Goal: Task Accomplishment & Management: Manage account settings

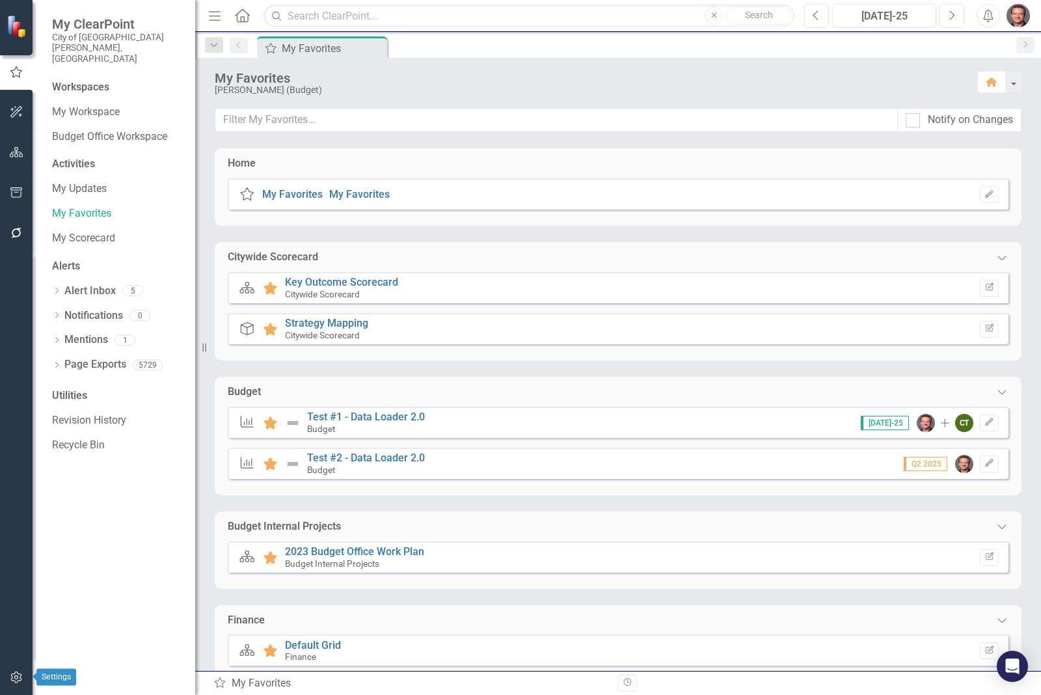
click at [14, 679] on icon "button" at bounding box center [15, 677] width 11 height 12
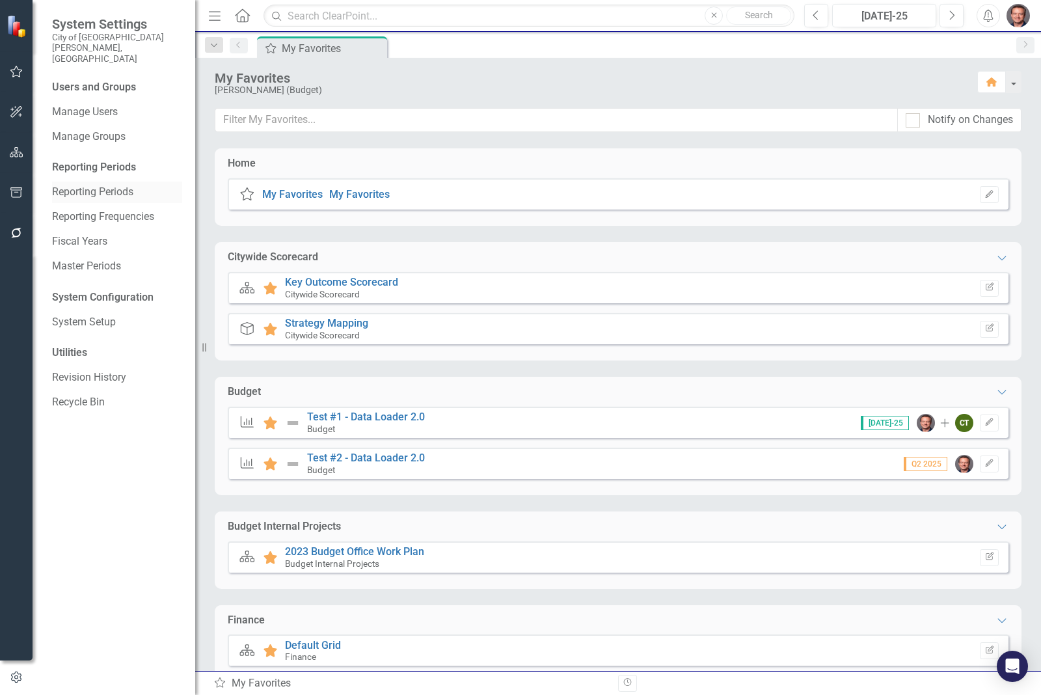
click at [111, 185] on link "Reporting Periods" at bounding box center [117, 192] width 130 height 15
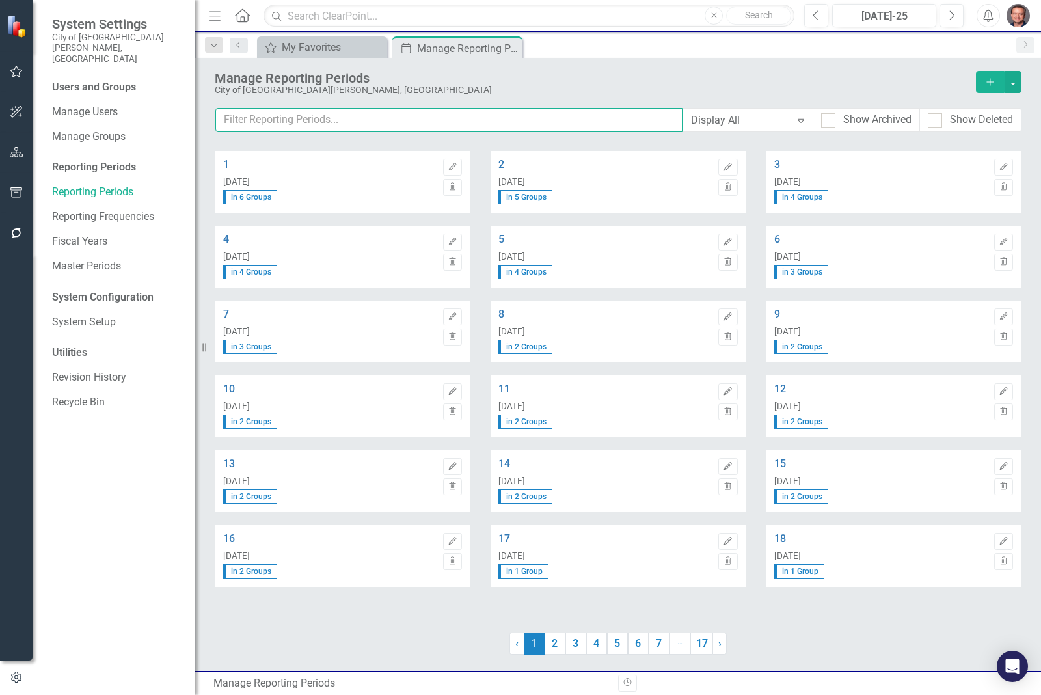
click at [236, 122] on input "text" at bounding box center [448, 120] width 467 height 24
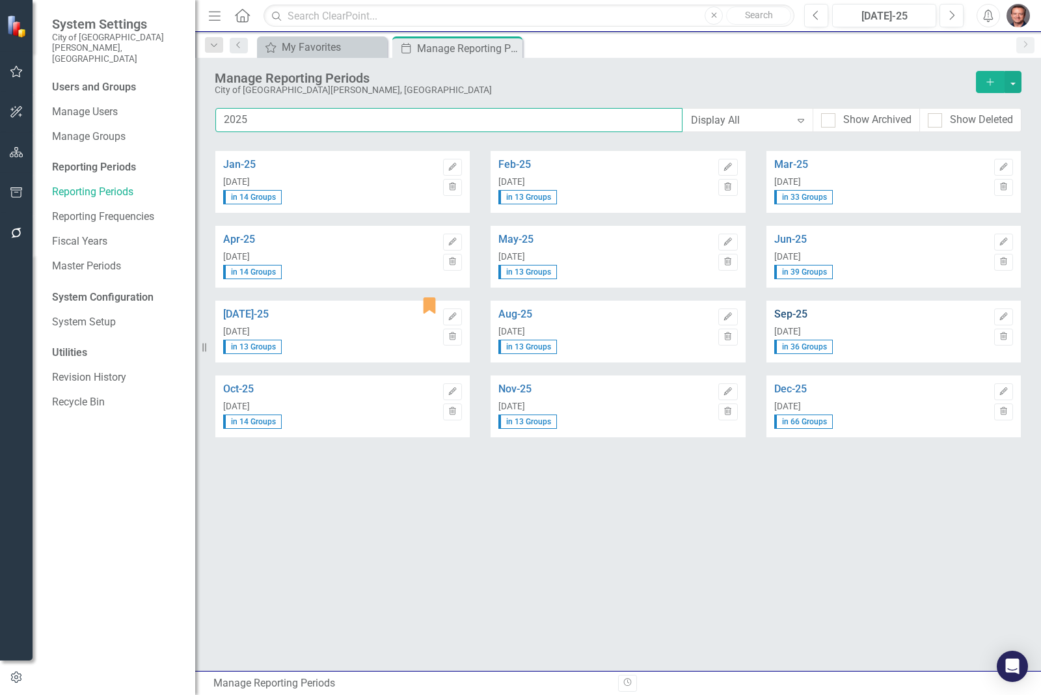
type input "2025"
click at [797, 314] on link "Sep-25" at bounding box center [880, 314] width 213 height 12
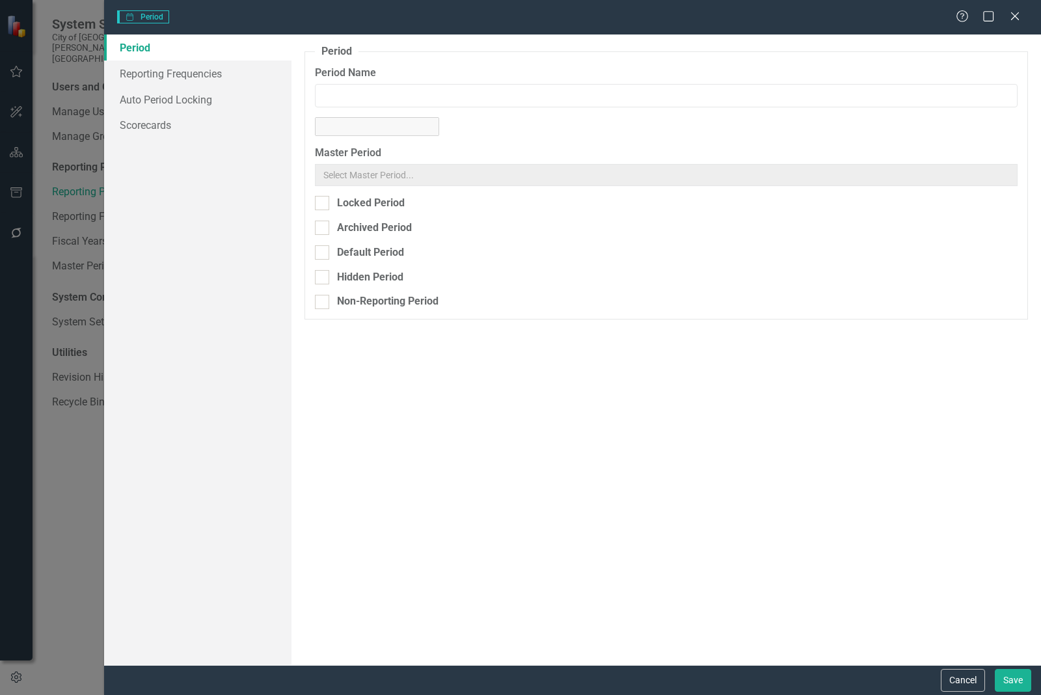
type input "Sep-25"
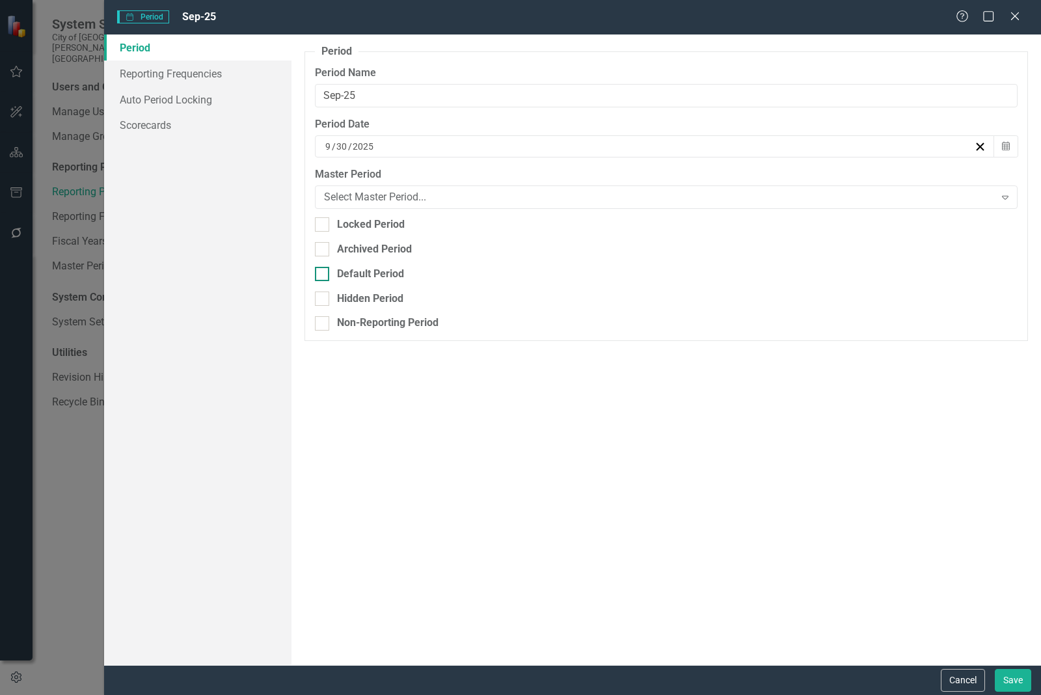
click at [319, 271] on input "Default Period" at bounding box center [319, 271] width 8 height 8
checkbox input "true"
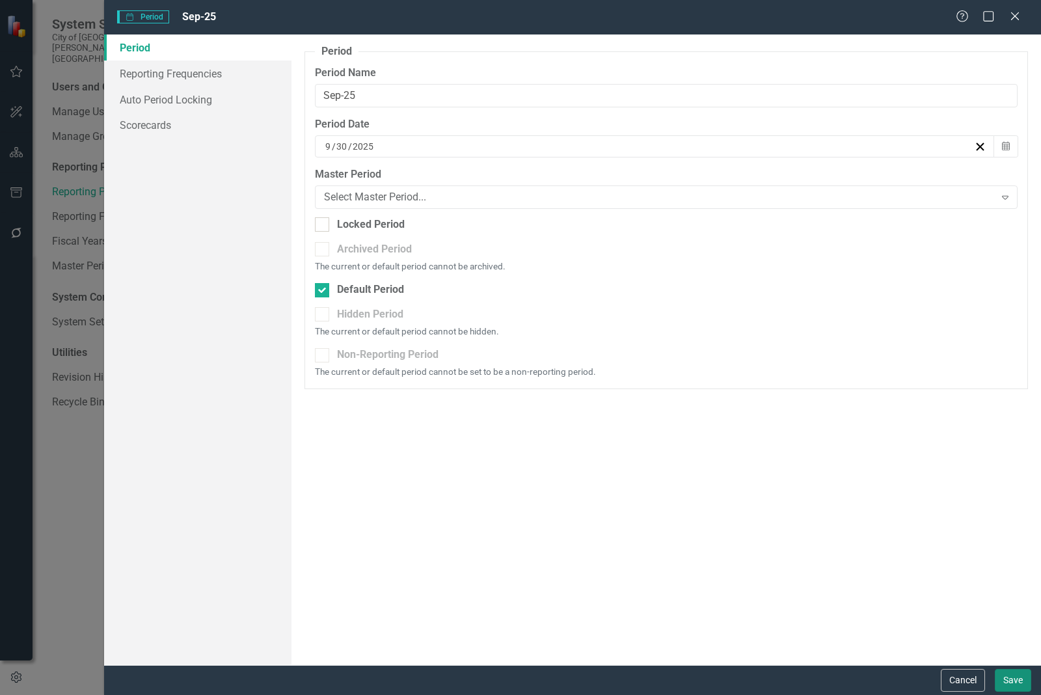
click at [1015, 682] on button "Save" at bounding box center [1013, 680] width 36 height 23
